Goal: Contribute content: Contribute content

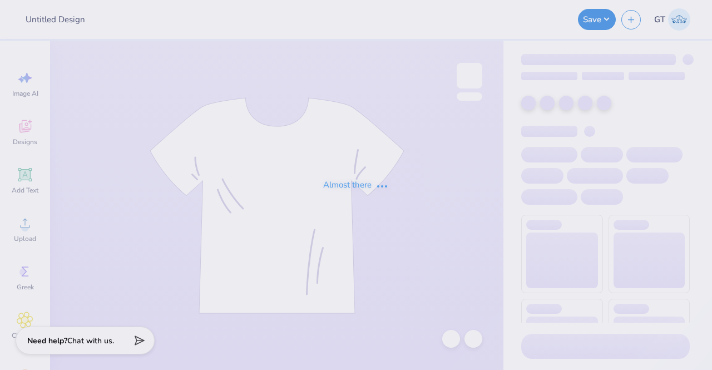
type input "prnts wknd sweatshirt"
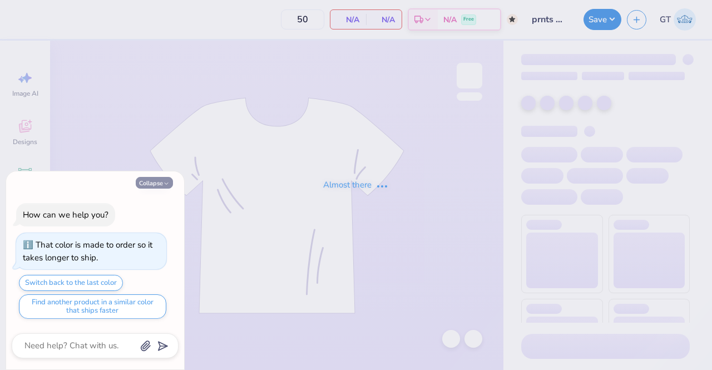
click at [158, 183] on button "Collapse" at bounding box center [154, 183] width 37 height 12
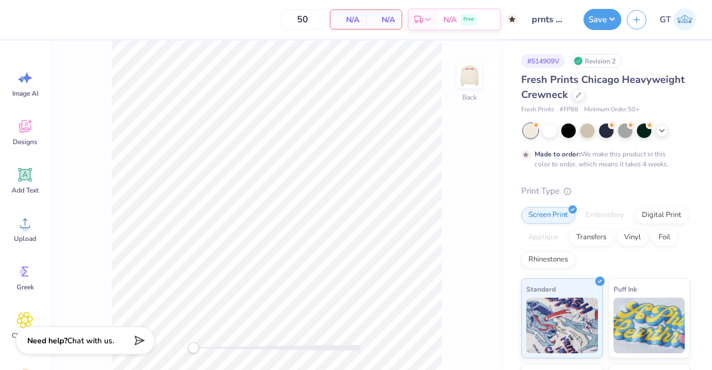
type textarea "x"
click at [21, 24] on div at bounding box center [19, 19] width 16 height 16
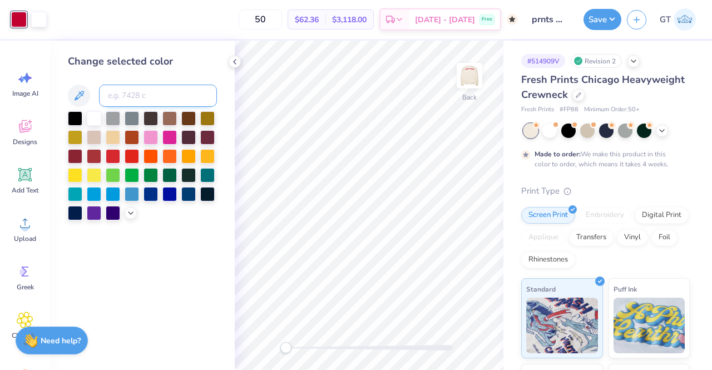
click at [137, 90] on input at bounding box center [158, 96] width 118 height 22
type input "187"
click at [471, 78] on img at bounding box center [469, 75] width 45 height 45
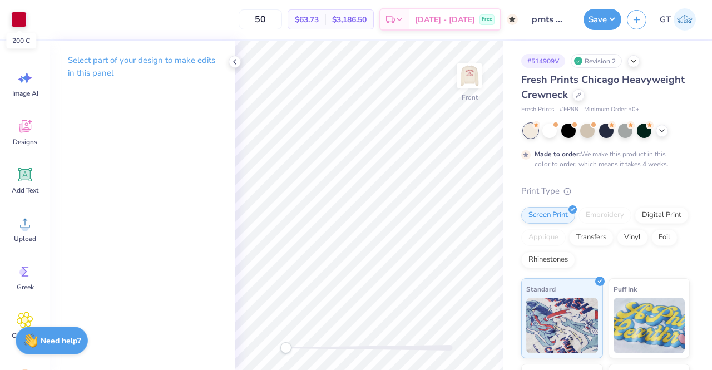
click at [18, 20] on div at bounding box center [19, 20] width 16 height 16
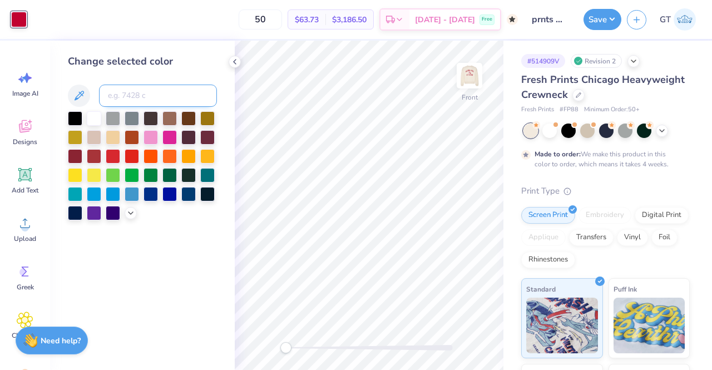
click at [160, 93] on input at bounding box center [158, 96] width 118 height 22
type input "187"
click at [605, 21] on button "Save" at bounding box center [603, 17] width 38 height 21
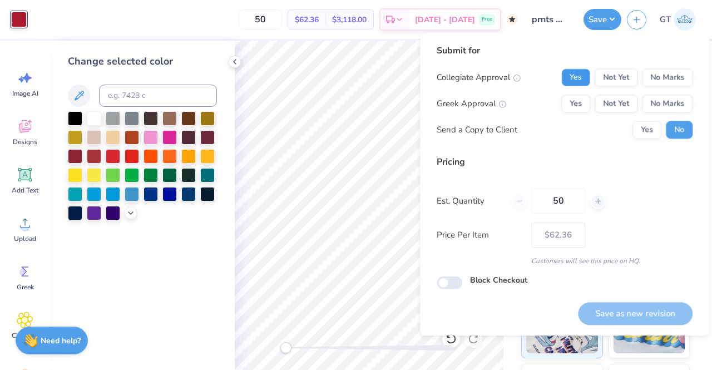
click at [579, 80] on button "Yes" at bounding box center [575, 77] width 29 height 18
click at [580, 105] on button "Yes" at bounding box center [575, 104] width 29 height 18
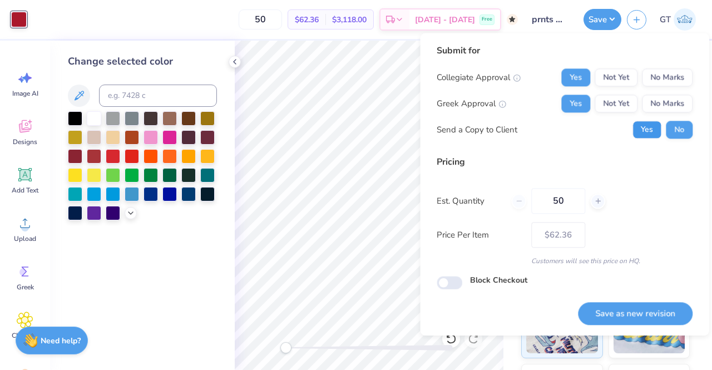
click at [642, 127] on button "Yes" at bounding box center [646, 130] width 29 height 18
click at [597, 312] on button "Save as new revision" at bounding box center [635, 313] width 115 height 23
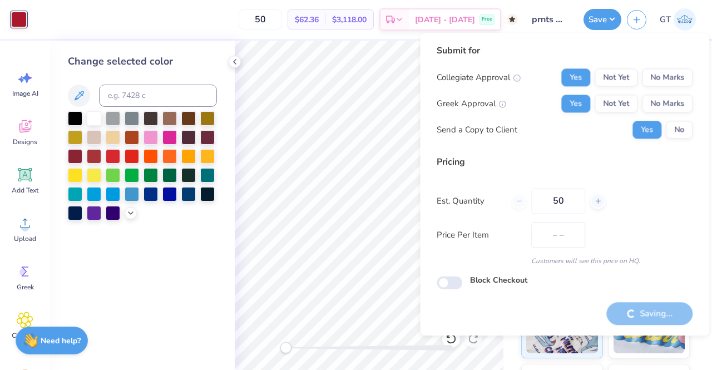
type input "$62.36"
